Goal: Transaction & Acquisition: Purchase product/service

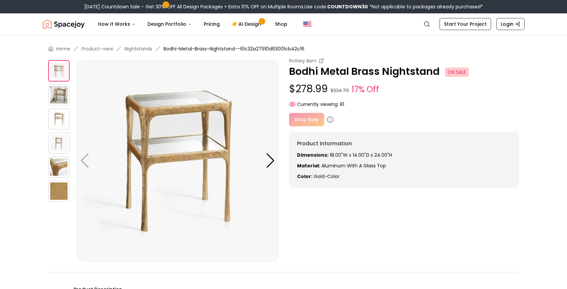
click at [59, 98] on img at bounding box center [58, 94] width 21 height 21
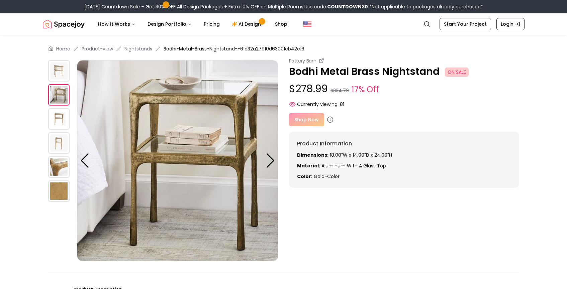
click at [310, 122] on div "Shop Now" at bounding box center [404, 119] width 230 height 13
click at [305, 119] on div "Shop Now" at bounding box center [404, 119] width 230 height 13
click at [330, 120] on icon at bounding box center [330, 120] width 0 height 1
drag, startPoint x: 440, startPoint y: 114, endPoint x: 488, endPoint y: 105, distance: 49.1
click at [475, 105] on div "Pottery Barn Bodhi Metal Brass Nightstand ON SALE $278.99 $334.79 17% Off Curre…" at bounding box center [404, 123] width 230 height 130
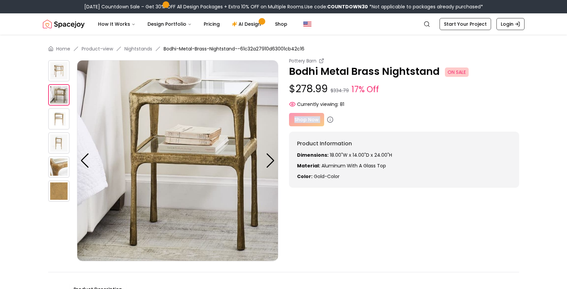
click at [193, 105] on img at bounding box center [177, 160] width 201 height 201
click at [334, 69] on p "Bodhi Metal Brass Nightstand ON SALE" at bounding box center [404, 72] width 230 height 12
click at [307, 117] on div "Shop Now" at bounding box center [404, 119] width 230 height 13
click at [324, 121] on div "Shop Now" at bounding box center [404, 119] width 230 height 13
click at [309, 123] on div "Shop Now" at bounding box center [404, 119] width 230 height 13
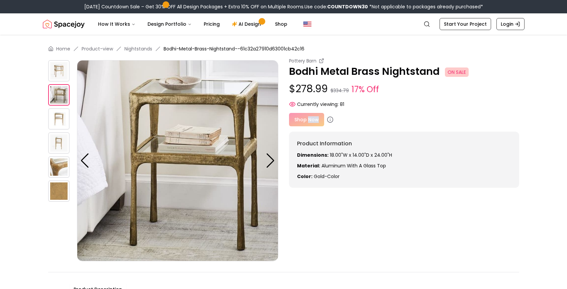
click at [309, 123] on div "Shop Now" at bounding box center [404, 119] width 230 height 13
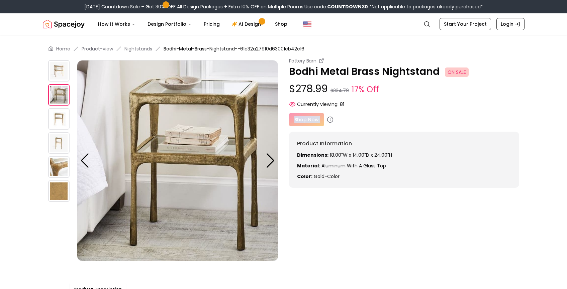
click at [407, 120] on div "Shop Now" at bounding box center [404, 119] width 230 height 13
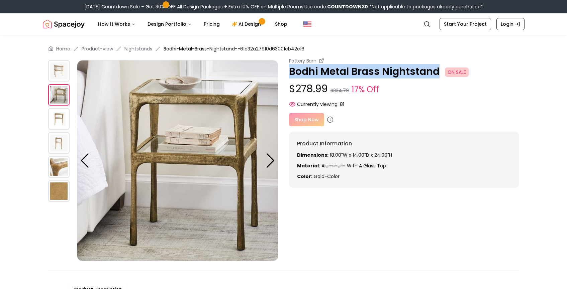
drag, startPoint x: 290, startPoint y: 73, endPoint x: 439, endPoint y: 76, distance: 149.5
click at [439, 76] on p "Bodhi Metal Brass Nightstand ON SALE" at bounding box center [404, 72] width 230 height 12
copy p "Bodhi Metal Brass Nightstand"
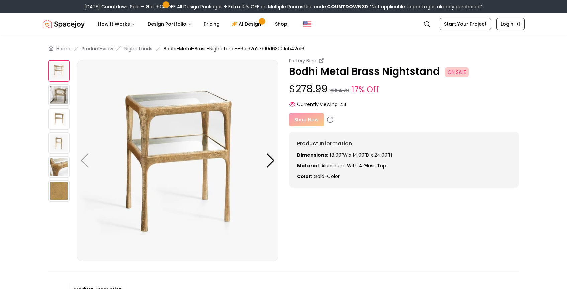
click at [311, 119] on div "Shop Now" at bounding box center [404, 119] width 230 height 13
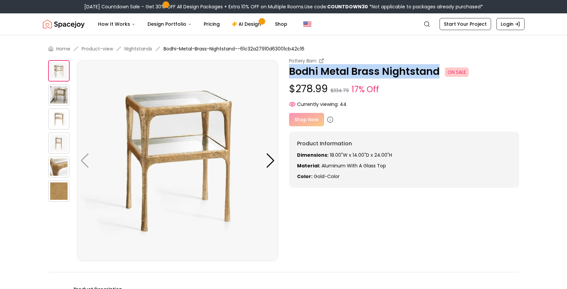
drag, startPoint x: 292, startPoint y: 74, endPoint x: 438, endPoint y: 70, distance: 146.5
click at [438, 70] on p "Bodhi Metal Brass Nightstand ON SALE" at bounding box center [404, 72] width 230 height 12
copy p "Bodhi Metal Brass Nightstand"
